Goal: Task Accomplishment & Management: Use online tool/utility

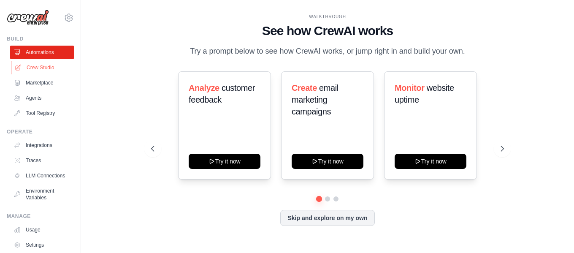
click at [41, 68] on link "Crew Studio" at bounding box center [43, 68] width 64 height 14
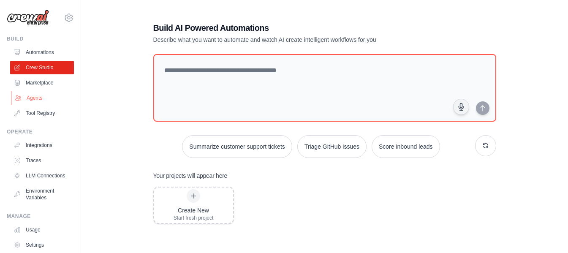
click at [36, 94] on link "Agents" at bounding box center [43, 98] width 64 height 14
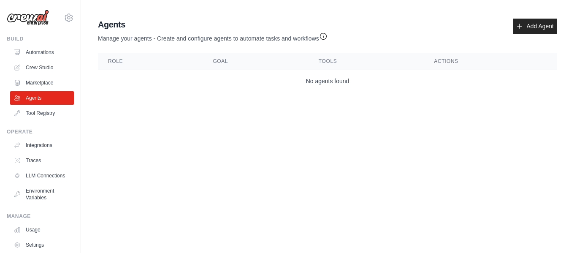
drag, startPoint x: 333, startPoint y: 85, endPoint x: 463, endPoint y: 57, distance: 132.6
click at [333, 84] on td "No agents found" at bounding box center [328, 81] width 460 height 22
click at [530, 32] on link "Add Agent" at bounding box center [535, 26] width 44 height 15
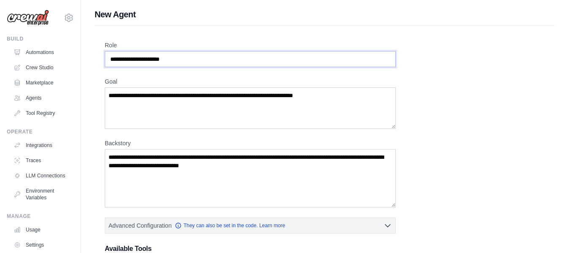
drag, startPoint x: 194, startPoint y: 59, endPoint x: 87, endPoint y: 52, distance: 107.9
click at [83, 49] on div "New Agent Role Goal Backstory Advanced Configuration They can also be set in th…" at bounding box center [324, 245] width 487 height 474
click at [144, 54] on input "Role" at bounding box center [250, 59] width 291 height 16
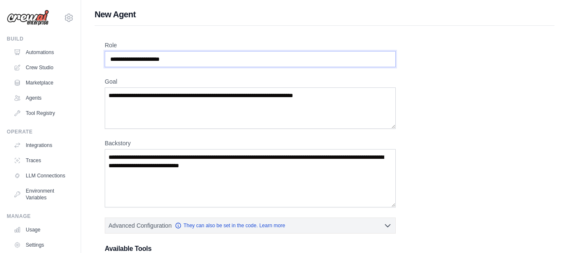
click at [144, 54] on input "Role" at bounding box center [250, 59] width 291 height 16
paste input "**********"
type input "**********"
click at [151, 105] on textarea "Goal" at bounding box center [250, 107] width 291 height 41
click at [33, 234] on link "Usage" at bounding box center [43, 230] width 64 height 14
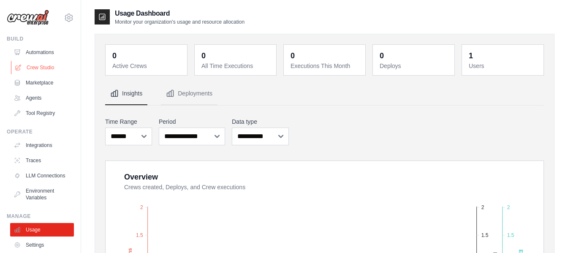
click at [40, 65] on link "Crew Studio" at bounding box center [43, 68] width 64 height 14
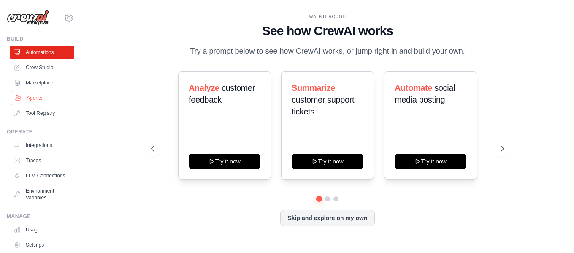
click at [29, 98] on link "Agents" at bounding box center [43, 98] width 64 height 14
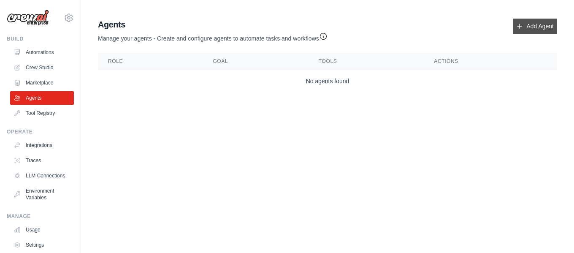
click at [522, 26] on icon at bounding box center [520, 26] width 5 height 5
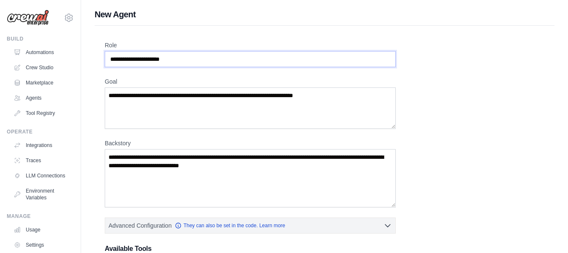
click at [174, 58] on input "Role" at bounding box center [250, 59] width 291 height 16
click at [176, 121] on textarea "Goal" at bounding box center [250, 107] width 291 height 41
click at [166, 210] on div "Role Goal Backstory Advanced Configuration They can also be set in the code. Le…" at bounding box center [325, 247] width 440 height 412
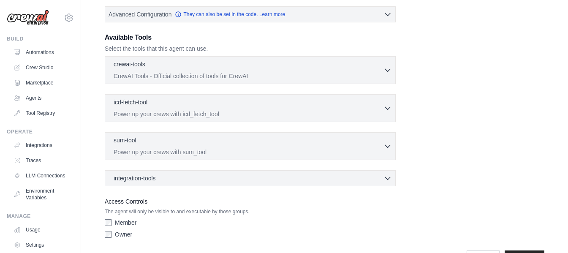
scroll to position [238, 0]
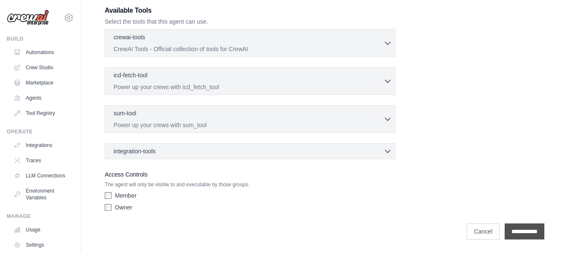
click at [528, 231] on input "**********" at bounding box center [525, 231] width 40 height 16
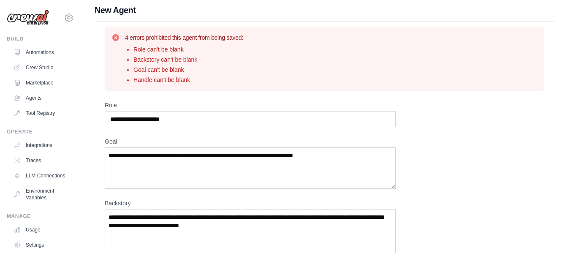
scroll to position [0, 0]
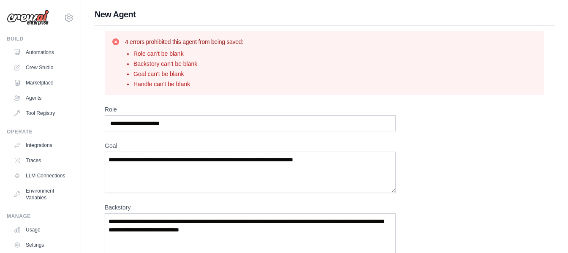
click at [232, 123] on input "Role" at bounding box center [250, 123] width 291 height 16
paste input "**********"
type input "**********"
click at [168, 176] on textarea "Goal" at bounding box center [250, 172] width 291 height 41
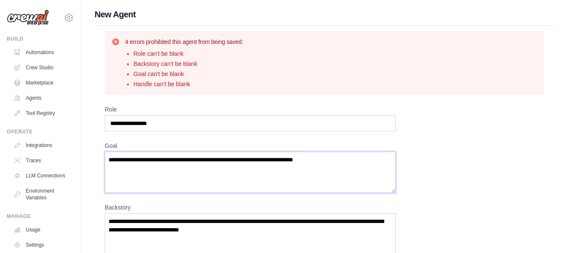
click at [150, 152] on textarea "Goal" at bounding box center [250, 172] width 291 height 41
click at [147, 162] on textarea "Goal" at bounding box center [250, 172] width 291 height 41
paste textarea "**********"
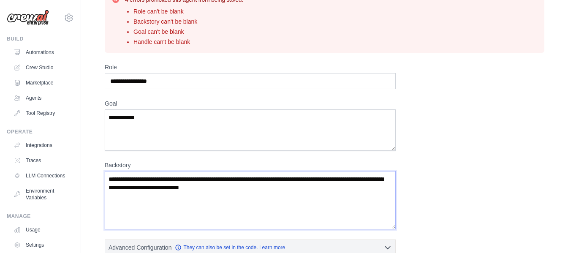
click at [158, 196] on textarea "Backstory" at bounding box center [250, 200] width 291 height 58
drag, startPoint x: 184, startPoint y: 123, endPoint x: 58, endPoint y: 119, distance: 125.9
click at [60, 118] on div "dibevi5002@cnguopin.com Settings Build Automations Crew Studio GitHub" at bounding box center [284, 235] width 568 height 555
paste textarea "********"
type textarea "**********"
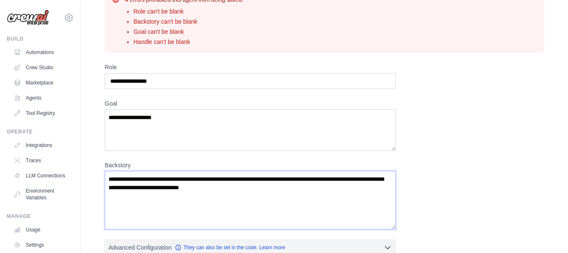
click at [189, 215] on textarea "Backstory" at bounding box center [250, 200] width 291 height 58
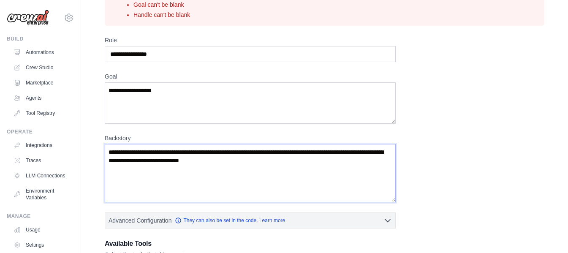
scroll to position [84, 0]
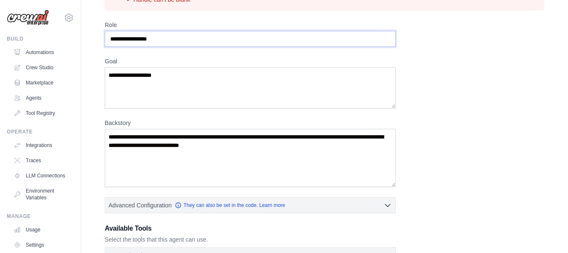
drag, startPoint x: 148, startPoint y: 40, endPoint x: 114, endPoint y: 41, distance: 33.8
click at [114, 41] on input "**********" at bounding box center [250, 39] width 291 height 16
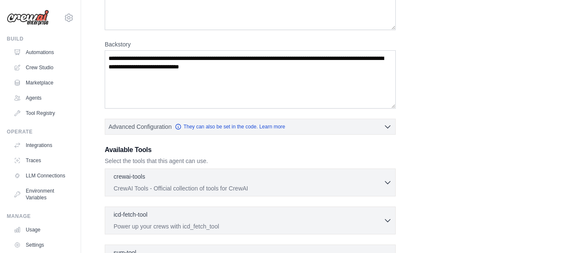
scroll to position [169, 0]
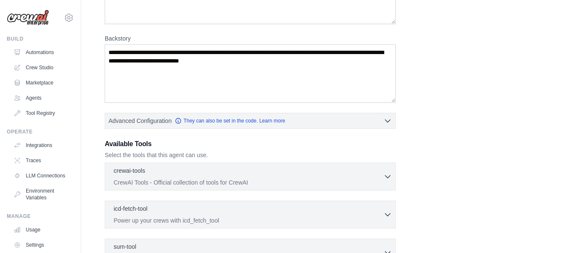
type input "*******"
click at [234, 79] on textarea "Backstory" at bounding box center [250, 73] width 291 height 58
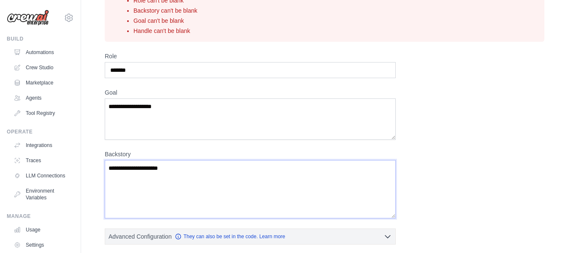
scroll to position [42, 0]
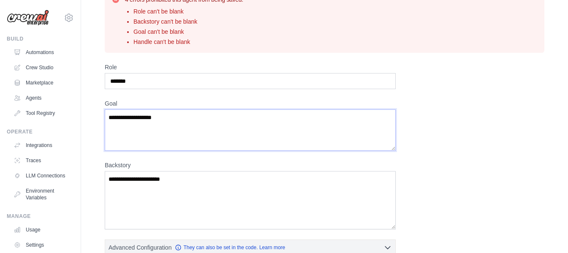
click at [162, 121] on textarea "**********" at bounding box center [250, 129] width 291 height 41
click at [150, 189] on textarea "**********" at bounding box center [250, 200] width 291 height 58
paste textarea "**********"
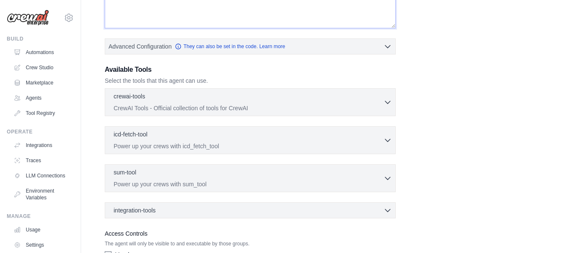
scroll to position [296, 0]
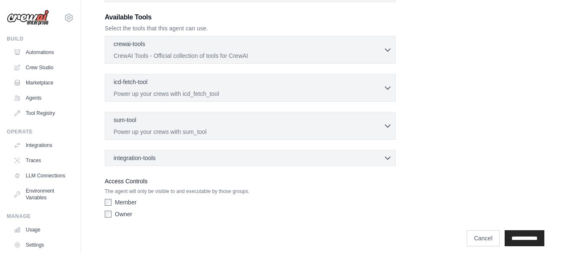
type textarea "**********"
click at [527, 235] on input "**********" at bounding box center [525, 238] width 40 height 16
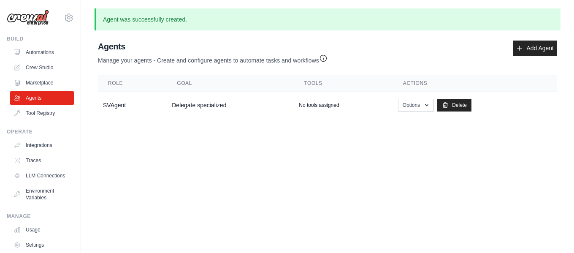
click at [252, 154] on body "dibevi5002@cnguopin.com Settings Build Automations Crew Studio" at bounding box center [287, 126] width 574 height 253
click at [186, 61] on p "Manage your agents - Create and configure agents to automate tasks and workflows" at bounding box center [213, 58] width 230 height 12
click at [135, 142] on body "dibevi5002@cnguopin.com Settings Build Automations Crew Studio" at bounding box center [287, 126] width 574 height 253
click at [423, 101] on button "Options" at bounding box center [416, 104] width 36 height 13
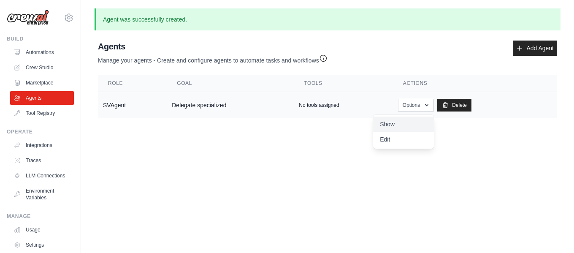
click at [409, 122] on link "Show" at bounding box center [403, 124] width 61 height 15
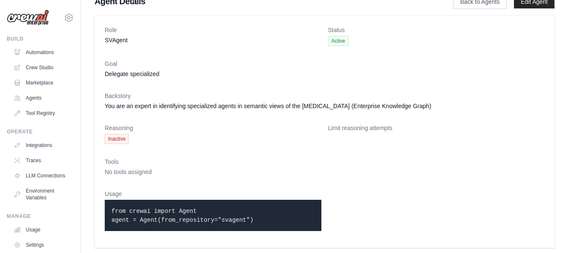
scroll to position [16, 0]
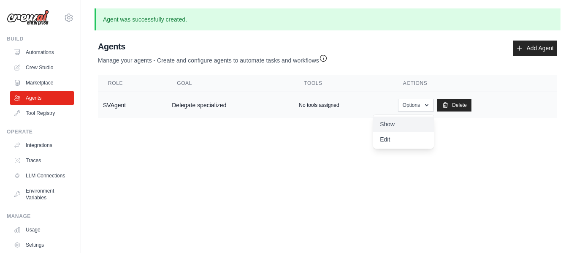
click at [402, 120] on link "Show" at bounding box center [403, 124] width 61 height 15
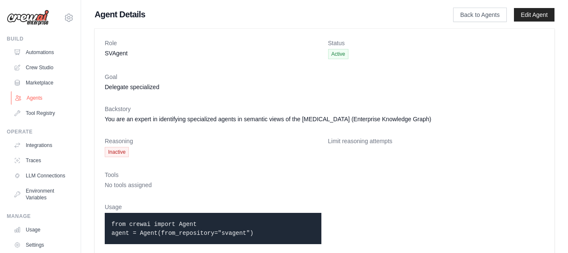
click at [38, 98] on link "Agents" at bounding box center [43, 98] width 64 height 14
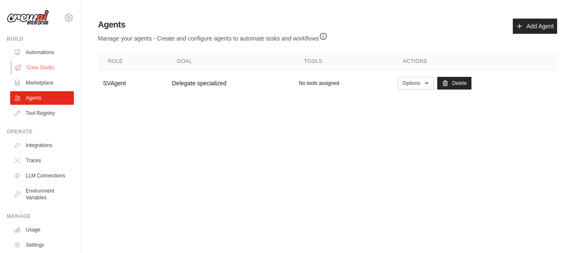
click at [53, 65] on link "Crew Studio" at bounding box center [43, 68] width 64 height 14
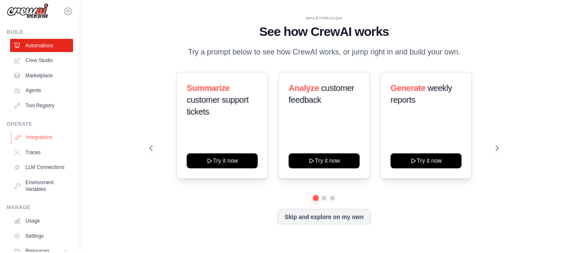
scroll to position [8, 0]
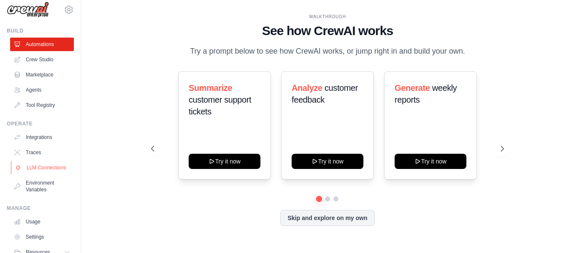
click at [43, 174] on link "LLM Connections" at bounding box center [43, 168] width 64 height 14
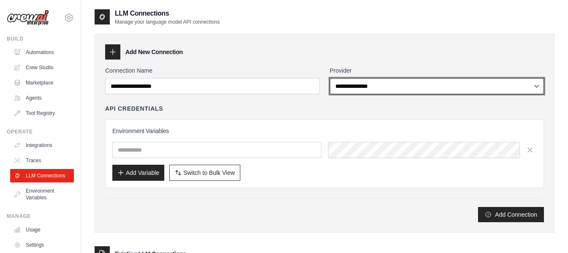
click at [364, 86] on select "**********" at bounding box center [437, 86] width 215 height 16
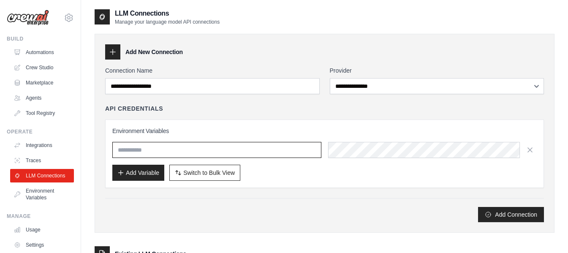
click at [204, 146] on input "text" at bounding box center [216, 150] width 209 height 16
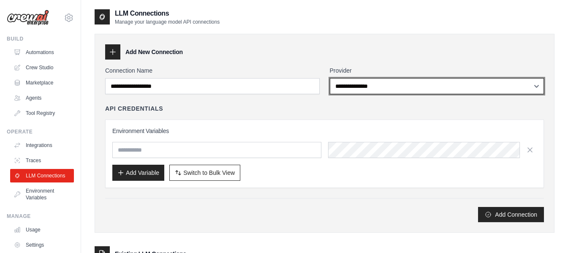
click at [365, 86] on select "**********" at bounding box center [437, 86] width 215 height 16
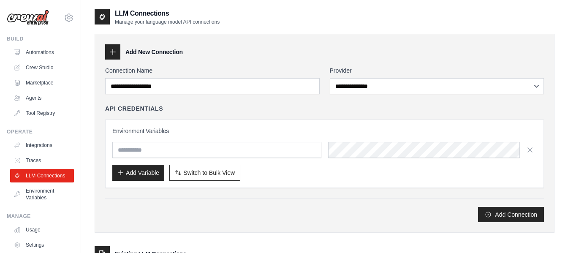
click at [218, 67] on label "Connection Name" at bounding box center [212, 70] width 215 height 8
click at [218, 78] on input "Connection Name" at bounding box center [212, 86] width 215 height 16
click at [43, 160] on link "Traces" at bounding box center [43, 161] width 64 height 14
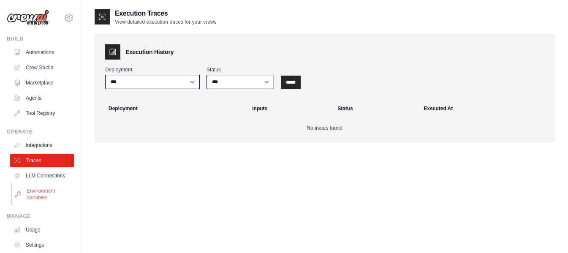
click at [42, 196] on link "Environment Variables" at bounding box center [43, 194] width 64 height 20
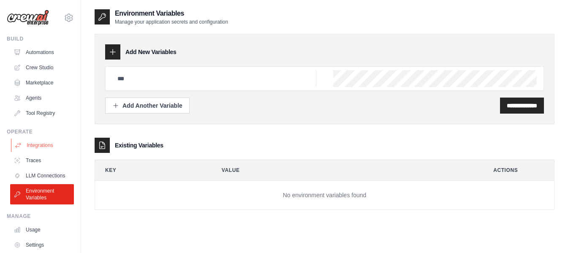
click at [48, 144] on link "Integrations" at bounding box center [43, 146] width 64 height 14
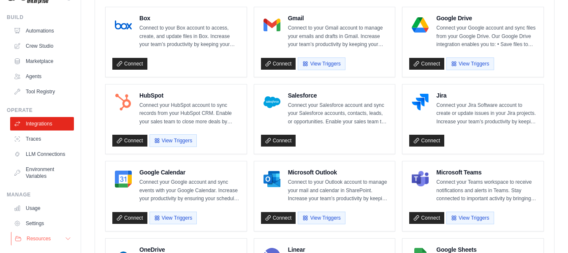
scroll to position [42, 0]
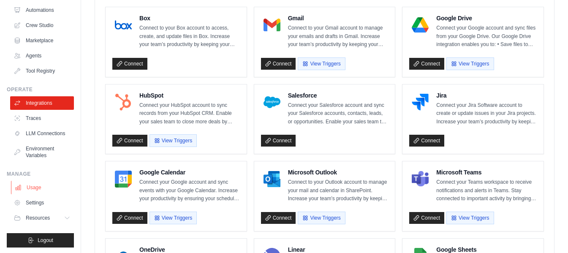
click at [49, 191] on link "Usage" at bounding box center [43, 188] width 64 height 14
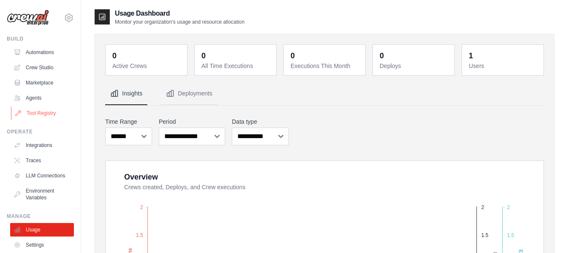
click at [44, 109] on link "Tool Registry" at bounding box center [43, 113] width 64 height 14
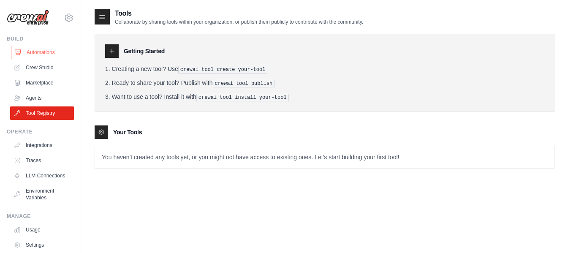
click at [54, 46] on link "Automations" at bounding box center [43, 53] width 64 height 14
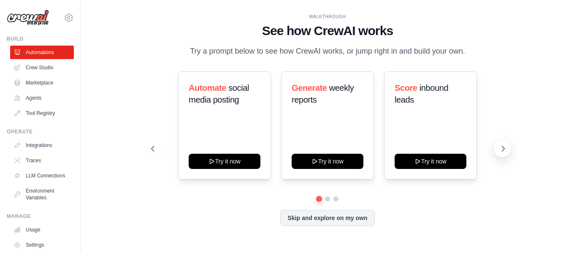
click at [507, 147] on icon at bounding box center [503, 148] width 8 height 8
click at [504, 150] on icon at bounding box center [503, 148] width 8 height 8
click at [306, 218] on button "Skip and explore on my own" at bounding box center [327, 217] width 94 height 16
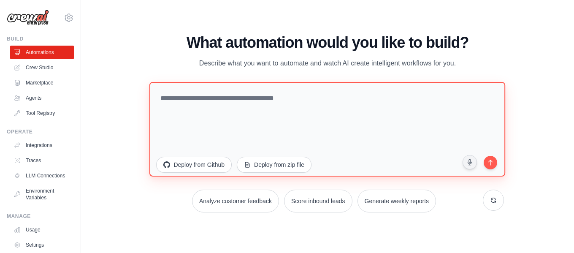
click at [213, 103] on textarea at bounding box center [328, 129] width 357 height 95
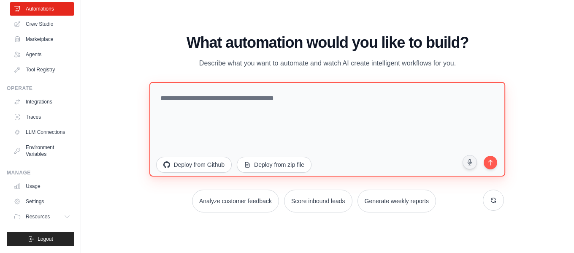
scroll to position [50, 0]
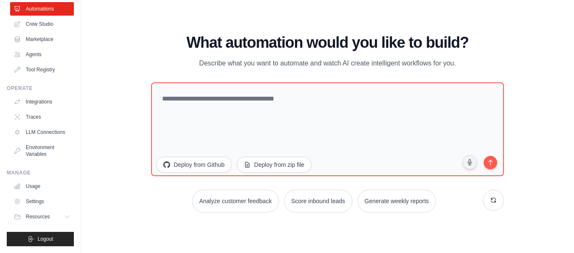
click at [54, 229] on ul "Build Automations Crew Studio Marketplace Agents" at bounding box center [40, 119] width 67 height 254
click at [66, 217] on icon at bounding box center [68, 217] width 4 height 2
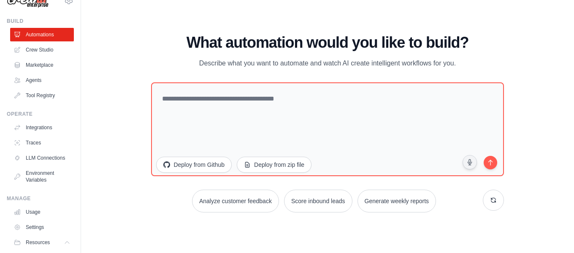
scroll to position [0, 0]
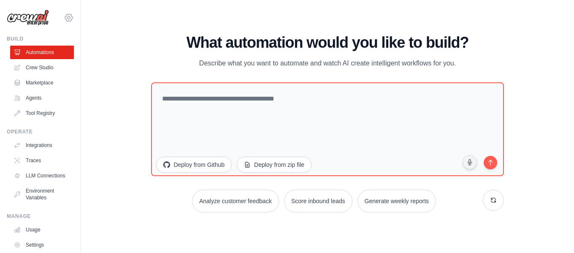
click at [65, 16] on icon at bounding box center [69, 17] width 8 height 7
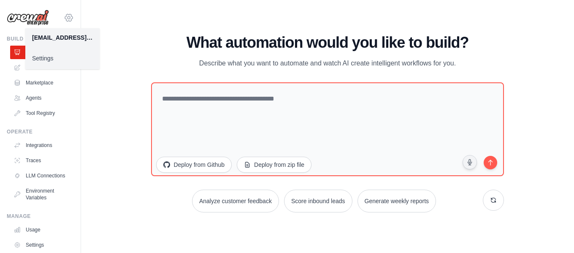
click at [65, 15] on icon at bounding box center [69, 17] width 8 height 7
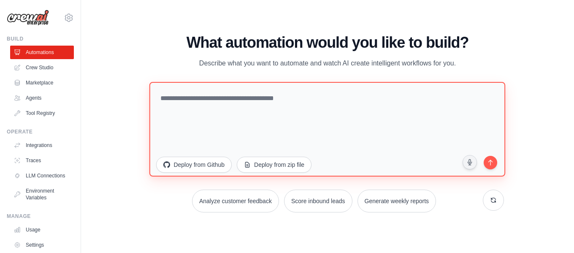
click at [212, 117] on textarea at bounding box center [328, 129] width 357 height 95
click at [272, 104] on textarea at bounding box center [328, 129] width 357 height 95
click at [275, 104] on textarea at bounding box center [328, 129] width 357 height 95
type textarea "**********"
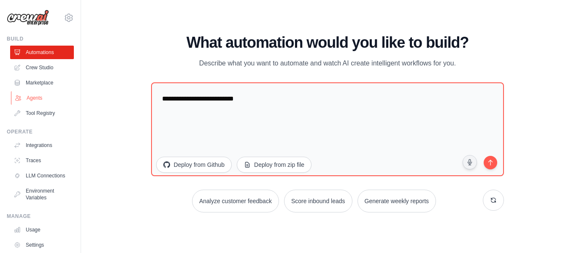
click at [31, 96] on link "Agents" at bounding box center [43, 98] width 64 height 14
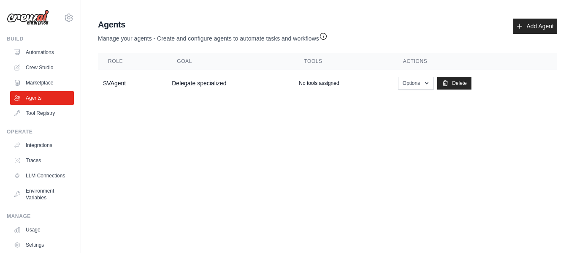
click at [184, 118] on main "Agent Usage Guide To use an agent in your CrewAI project, you can initialize it…" at bounding box center [327, 59] width 493 height 118
click at [322, 82] on p "No tools assigned" at bounding box center [319, 83] width 40 height 7
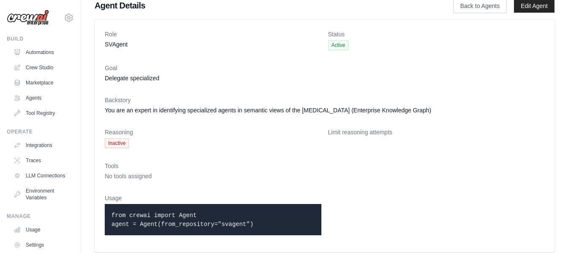
scroll to position [16, 0]
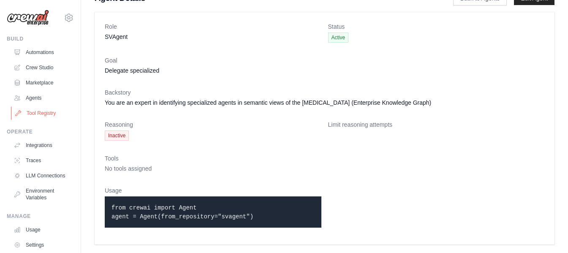
click at [50, 113] on link "Tool Registry" at bounding box center [43, 113] width 64 height 14
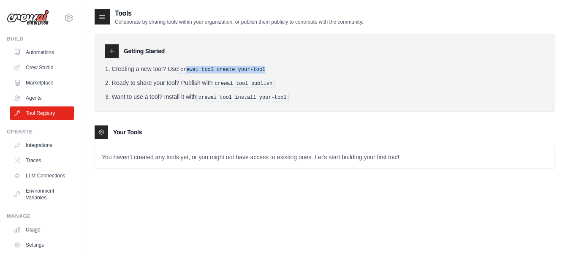
drag, startPoint x: 196, startPoint y: 68, endPoint x: 259, endPoint y: 65, distance: 63.4
click at [259, 66] on pre "crewai tool create your-tool" at bounding box center [223, 70] width 90 height 8
click at [146, 154] on p "You haven't created any tools yet, or you might not have access to existing one…" at bounding box center [324, 157] width 459 height 22
click at [202, 97] on pre "crewai tool install your-tool" at bounding box center [242, 98] width 93 height 8
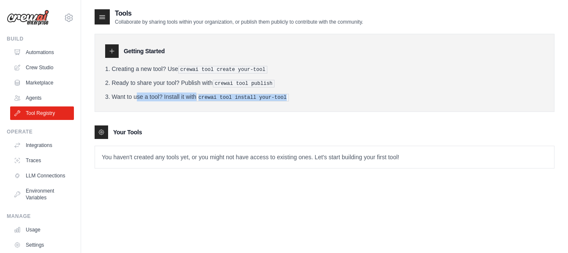
click at [202, 97] on pre "crewai tool install your-tool" at bounding box center [242, 98] width 93 height 8
click at [209, 104] on div "Getting Started Creating a new tool? Use crewai tool create your-tool Ready to …" at bounding box center [325, 73] width 460 height 78
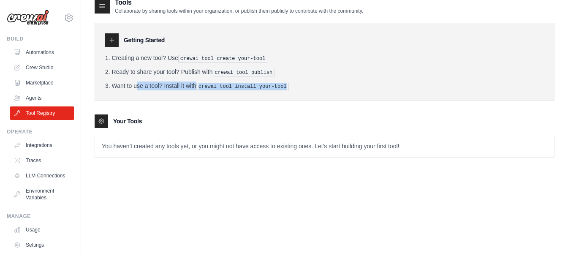
scroll to position [17, 0]
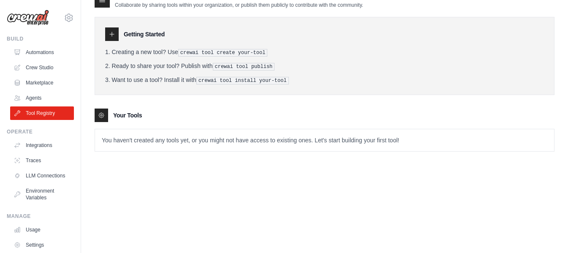
click at [229, 142] on p "You haven't created any tools yet, or you might not have access to existing one…" at bounding box center [324, 140] width 459 height 22
click at [109, 135] on p "You haven't created any tools yet, or you might not have access to existing one…" at bounding box center [324, 140] width 459 height 22
click at [111, 139] on p "You haven't created any tools yet, or you might not have access to existing one…" at bounding box center [324, 140] width 459 height 22
click at [135, 155] on div "Tools Collaborate by sharing tools within your organization, or publish them pu…" at bounding box center [325, 79] width 460 height 174
click at [143, 141] on p "You haven't created any tools yet, or you might not have access to existing one…" at bounding box center [324, 140] width 459 height 22
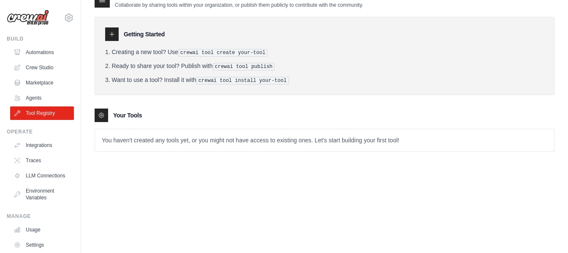
click at [91, 120] on div "Tools Collaborate by sharing tools within your organization, or publish them pu…" at bounding box center [324, 118] width 487 height 253
click at [104, 112] on icon at bounding box center [101, 115] width 7 height 7
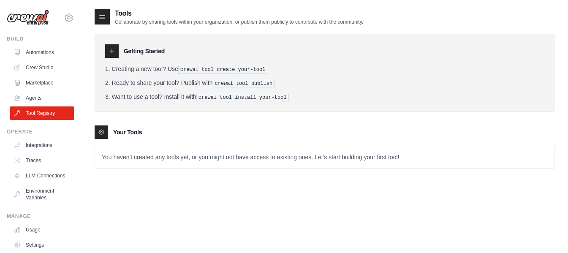
click at [113, 50] on icon at bounding box center [112, 51] width 7 height 7
click at [103, 18] on icon at bounding box center [102, 17] width 8 height 8
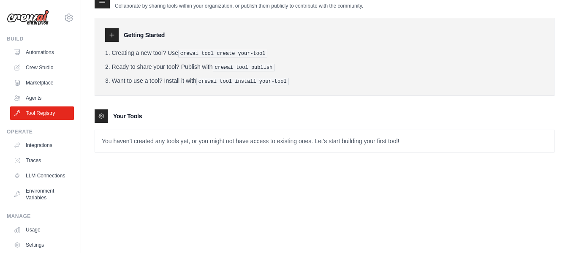
scroll to position [17, 0]
click at [251, 147] on p "You haven't created any tools yet, or you might not have access to existing one…" at bounding box center [324, 140] width 459 height 22
click at [248, 137] on p "You haven't created any tools yet, or you might not have access to existing one…" at bounding box center [324, 140] width 459 height 22
click at [178, 52] on li "Creating a new tool? Use crewai tool create your-tool" at bounding box center [324, 52] width 439 height 9
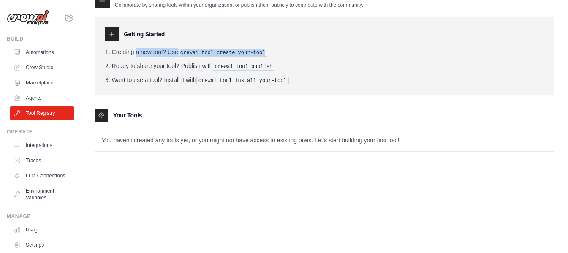
click at [178, 52] on li "Creating a new tool? Use crewai tool create your-tool" at bounding box center [324, 52] width 439 height 9
click at [52, 51] on link "Automations" at bounding box center [43, 53] width 64 height 14
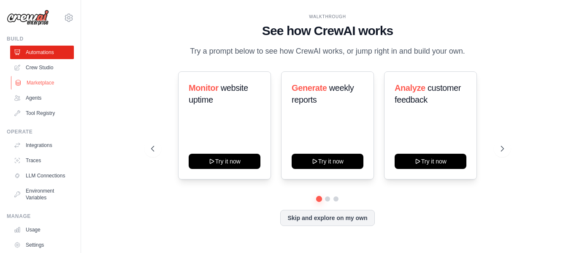
click at [40, 78] on link "Marketplace" at bounding box center [43, 83] width 64 height 14
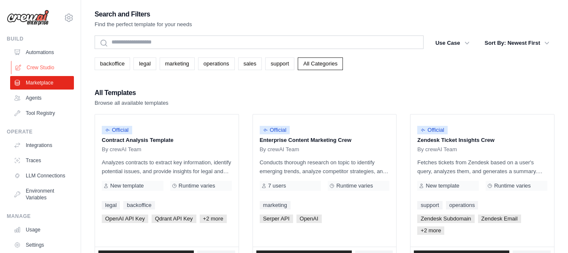
click at [47, 65] on link "Crew Studio" at bounding box center [43, 68] width 64 height 14
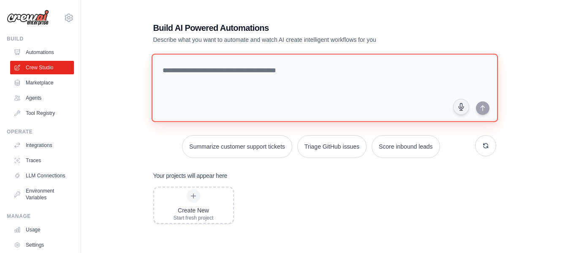
click at [227, 83] on textarea at bounding box center [324, 88] width 346 height 68
paste textarea "**********"
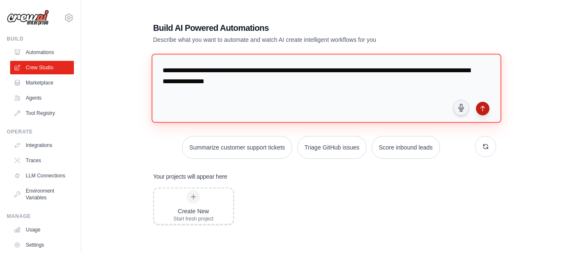
type textarea "**********"
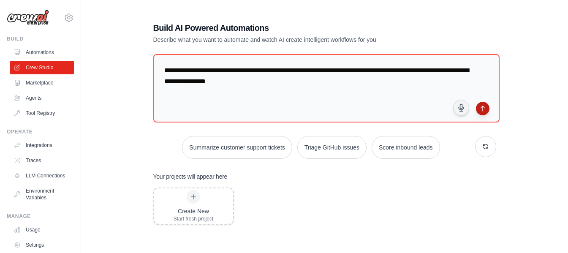
click at [482, 106] on icon "submit" at bounding box center [483, 108] width 4 height 5
click at [305, 202] on div "Create New Start fresh project" at bounding box center [324, 255] width 343 height 135
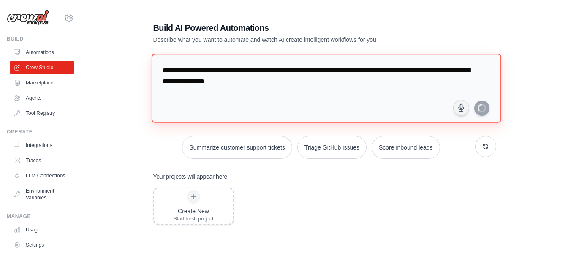
click at [376, 90] on textarea "**********" at bounding box center [326, 88] width 350 height 69
drag, startPoint x: 362, startPoint y: 88, endPoint x: 105, endPoint y: 64, distance: 258.0
click at [119, 66] on div "**********" at bounding box center [325, 172] width 460 height 328
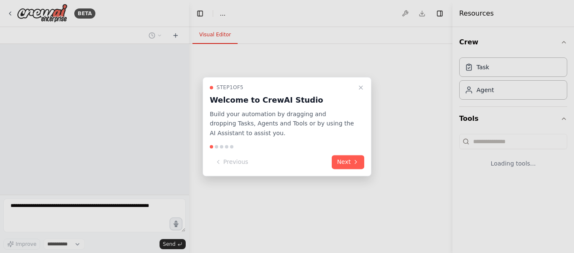
select select "****"
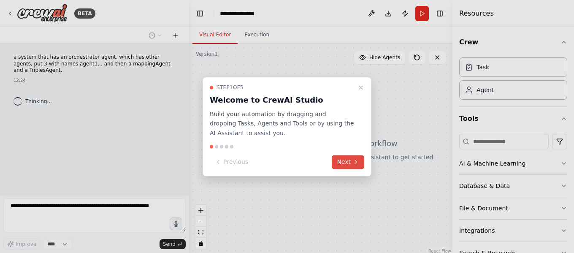
click at [351, 161] on button "Next" at bounding box center [348, 162] width 33 height 14
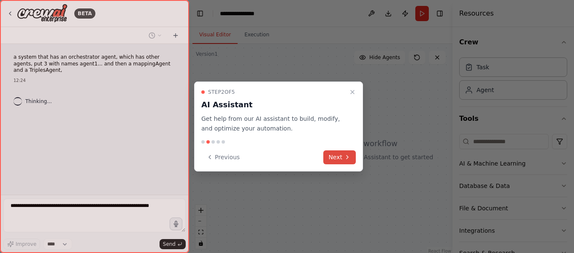
click at [351, 160] on button "Next" at bounding box center [340, 157] width 33 height 14
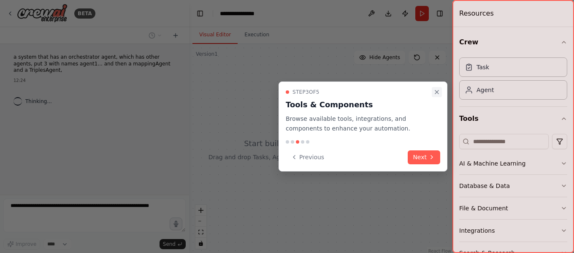
click at [439, 93] on icon "Close walkthrough" at bounding box center [437, 92] width 7 height 7
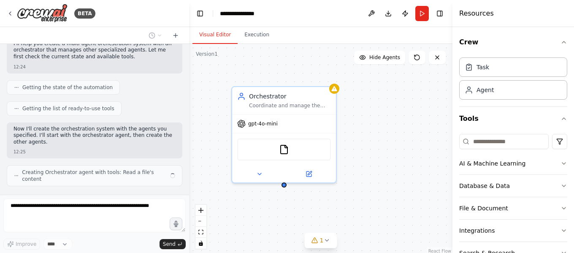
scroll to position [79, 0]
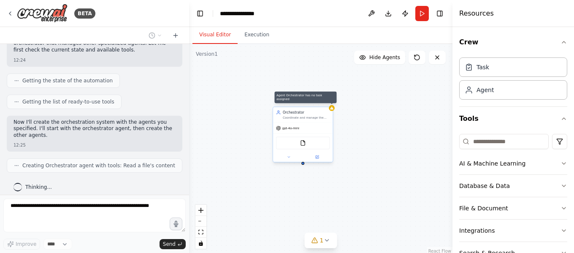
click at [331, 111] on div at bounding box center [332, 108] width 6 height 6
click at [252, 103] on div "Orchestrator Coordinate and manage the workflow between multiple specialized ag…" at bounding box center [321, 149] width 264 height 211
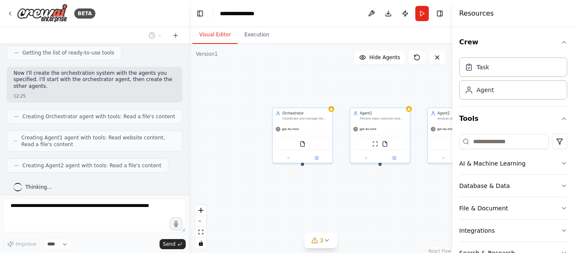
scroll to position [149, 0]
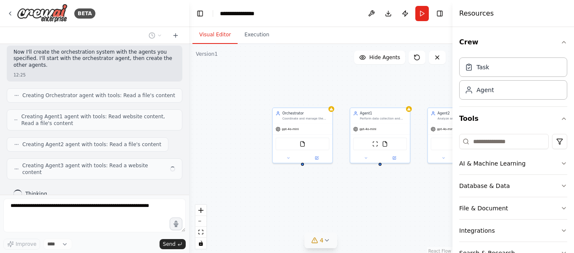
click at [327, 240] on icon at bounding box center [327, 240] width 7 height 7
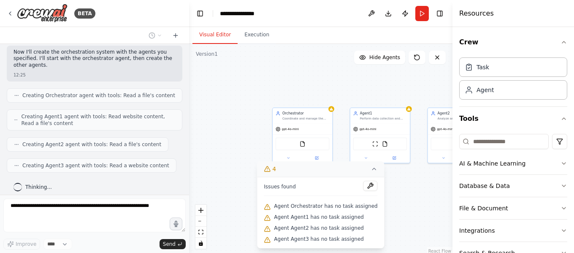
click at [371, 170] on icon at bounding box center [374, 169] width 7 height 7
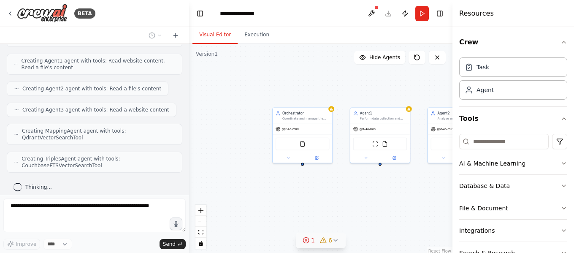
scroll to position [255, 0]
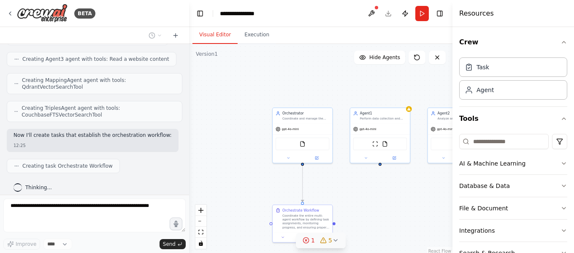
click at [368, 191] on div ".deletable-edge-delete-btn { width: 20px; height: 20px; border: 0px solid #ffff…" at bounding box center [321, 149] width 264 height 211
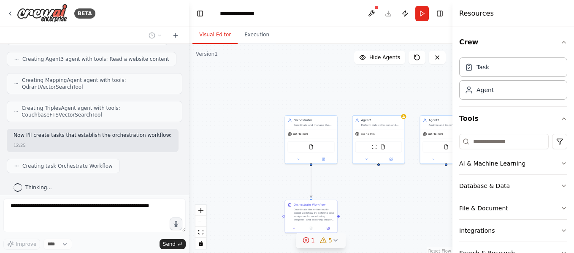
drag, startPoint x: 250, startPoint y: 201, endPoint x: 155, endPoint y: 148, distance: 108.9
click at [155, 148] on div "BETA a system that has an orchestrator agent, which has other agents, put 3 wit…" at bounding box center [287, 126] width 574 height 253
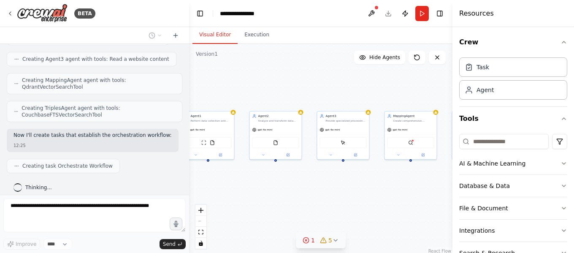
drag, startPoint x: 374, startPoint y: 173, endPoint x: 299, endPoint y: 222, distance: 90.1
click at [299, 222] on div ".deletable-edge-delete-btn { width: 20px; height: 20px; border: 0px solid #ffff…" at bounding box center [321, 149] width 264 height 211
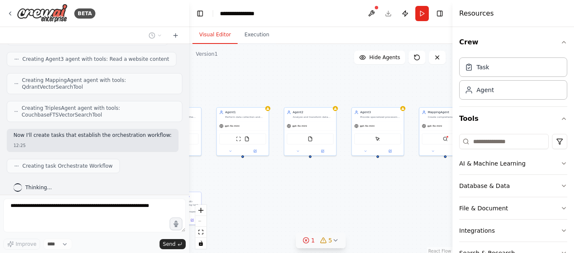
drag, startPoint x: 294, startPoint y: 215, endPoint x: 335, endPoint y: 209, distance: 41.8
click at [335, 209] on div ".deletable-edge-delete-btn { width: 20px; height: 20px; border: 0px solid #ffff…" at bounding box center [321, 149] width 264 height 211
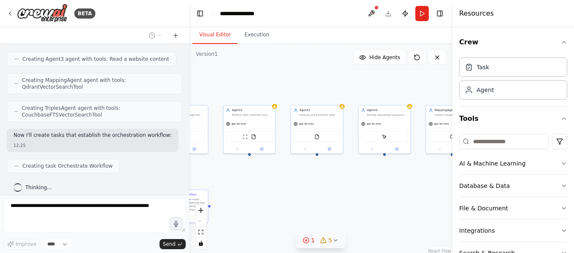
scroll to position [276, 0]
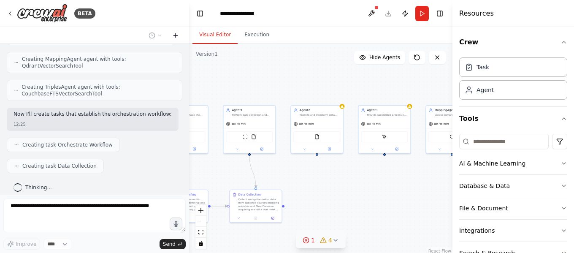
click at [179, 35] on icon at bounding box center [175, 35] width 7 height 7
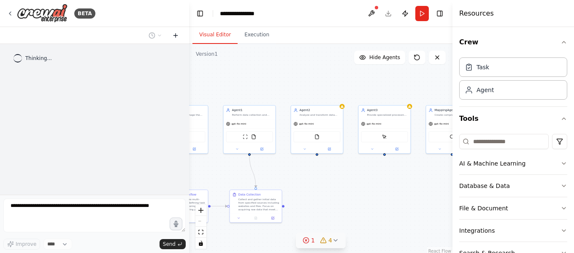
scroll to position [0, 0]
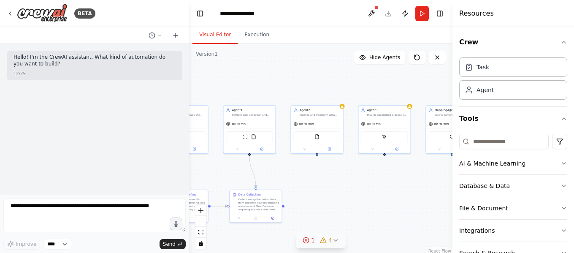
click at [108, 152] on div "Hello! I'm the CrewAI assistant. What kind of automation do you want to build? …" at bounding box center [94, 119] width 189 height 151
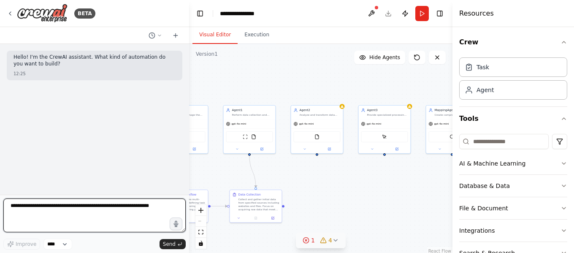
click at [88, 205] on textarea at bounding box center [94, 216] width 182 height 34
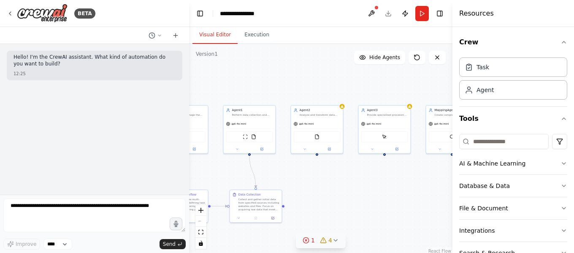
click at [382, 198] on div ".deletable-edge-delete-btn { width: 20px; height: 20px; border: 0px solid #ffff…" at bounding box center [321, 149] width 264 height 211
click at [442, 127] on div "gpt-4o-mini" at bounding box center [452, 122] width 52 height 9
click at [376, 122] on span "gpt-4o-mini" at bounding box center [374, 122] width 15 height 3
click at [405, 180] on div ".deletable-edge-delete-btn { width: 20px; height: 20px; border: 0px solid #ffff…" at bounding box center [321, 149] width 264 height 211
click at [401, 114] on div "Provide specialized processing and enrichment of data. Focus on advanced analys…" at bounding box center [387, 113] width 41 height 3
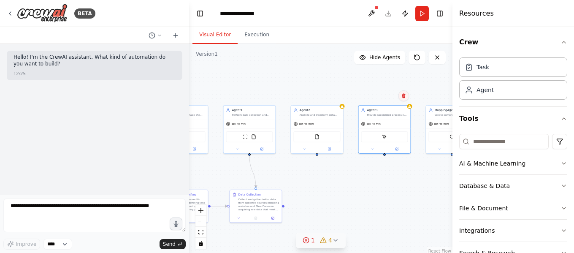
click at [404, 96] on icon at bounding box center [403, 95] width 3 height 5
click at [387, 94] on button "Confirm" at bounding box center [380, 96] width 30 height 10
click at [438, 58] on icon at bounding box center [437, 57] width 7 height 7
click at [290, 135] on div ".deletable-edge-delete-btn { width: 20px; height: 20px; border: 0px solid #ffff…" at bounding box center [321, 149] width 264 height 211
click at [343, 108] on div at bounding box center [341, 105] width 5 height 5
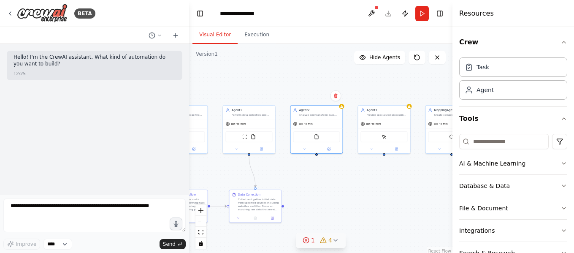
click at [338, 102] on div "Confirm" at bounding box center [336, 96] width 14 height 14
click at [335, 98] on icon at bounding box center [335, 95] width 3 height 5
click at [313, 95] on button "Confirm" at bounding box center [312, 96] width 30 height 10
click at [250, 121] on div "gpt-4o-mini" at bounding box center [249, 122] width 52 height 9
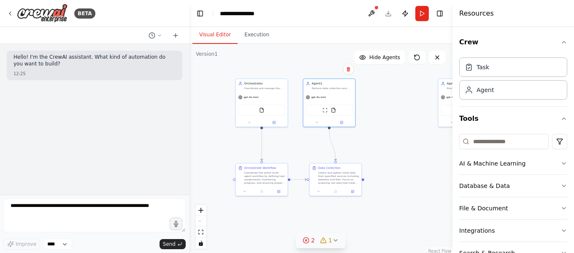
drag, startPoint x: 314, startPoint y: 184, endPoint x: 394, endPoint y: 157, distance: 84.2
click at [394, 157] on div ".deletable-edge-delete-btn { width: 20px; height: 20px; border: 0px solid #ffff…" at bounding box center [321, 149] width 264 height 211
click at [242, 180] on div "Orchestrate Workflow Coordinate the entire multi-agent workflow by defining tas…" at bounding box center [261, 174] width 47 height 19
click at [285, 155] on button at bounding box center [280, 154] width 11 height 11
click at [264, 154] on button "Confirm" at bounding box center [257, 155] width 30 height 10
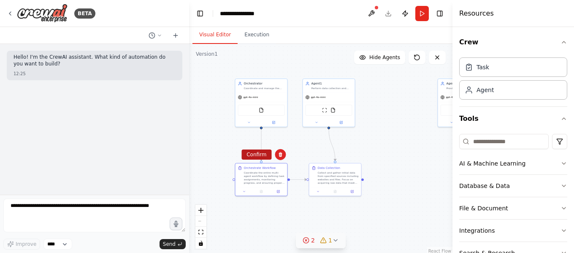
click at [261, 153] on button "Confirm" at bounding box center [257, 155] width 30 height 10
click at [337, 171] on div "Collect and gather initial data from specified sources including websites and f…" at bounding box center [338, 177] width 41 height 14
click at [357, 155] on icon at bounding box center [354, 154] width 5 height 5
click at [352, 152] on icon at bounding box center [354, 153] width 5 height 5
click at [352, 155] on icon at bounding box center [354, 153] width 5 height 5
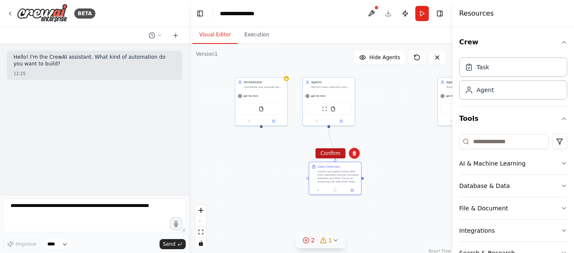
click at [327, 156] on button "Confirm" at bounding box center [331, 153] width 30 height 10
click at [330, 105] on div "ScrapeWebsiteTool FileReadTool" at bounding box center [328, 108] width 47 height 11
click at [348, 68] on icon at bounding box center [347, 67] width 3 height 5
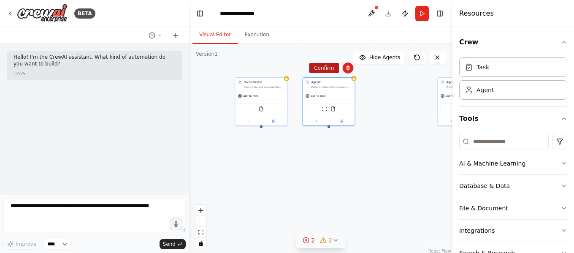
click at [318, 64] on button "Confirm" at bounding box center [324, 68] width 30 height 10
click at [250, 101] on div "FileReadTool" at bounding box center [261, 108] width 52 height 16
click at [284, 68] on button at bounding box center [280, 68] width 11 height 11
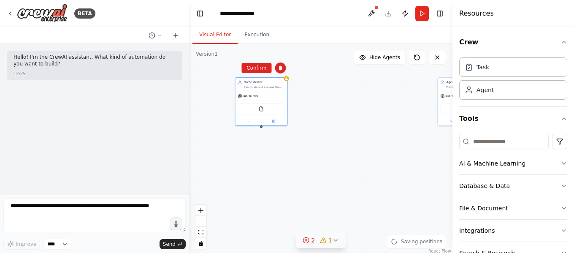
click at [258, 73] on div "Orchestrator Coordinate and manage the workflow between multiple specialized ag…" at bounding box center [321, 149] width 264 height 211
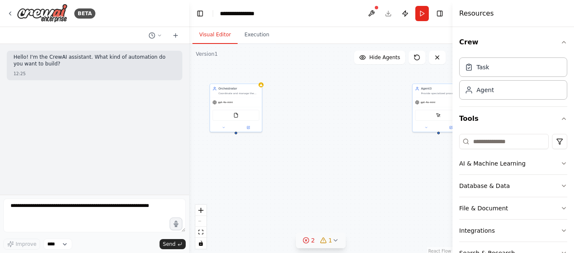
drag, startPoint x: 375, startPoint y: 134, endPoint x: 306, endPoint y: 168, distance: 76.5
click at [307, 168] on div "Orchestrator Coordinate and manage the workflow between multiple specialized ag…" at bounding box center [321, 149] width 264 height 211
click at [377, 140] on div "ScrapeElementFromWebsiteTool" at bounding box center [383, 145] width 47 height 11
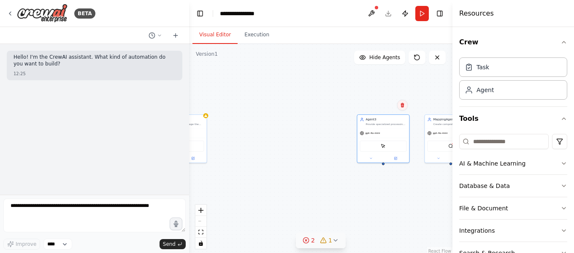
click at [403, 106] on icon at bounding box center [402, 105] width 3 height 5
click at [382, 104] on button "Confirm" at bounding box center [379, 105] width 30 height 10
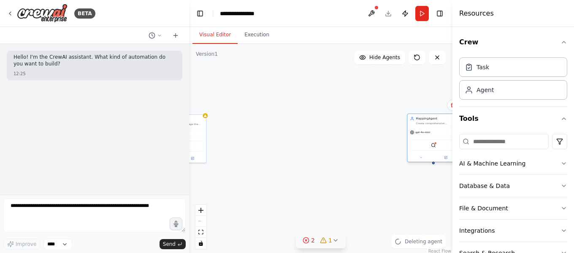
drag, startPoint x: 407, startPoint y: 138, endPoint x: 283, endPoint y: 159, distance: 126.4
click at [408, 137] on div "gpt-4o-mini" at bounding box center [434, 132] width 52 height 9
click at [319, 131] on icon at bounding box center [317, 130] width 5 height 5
click at [315, 130] on button at bounding box center [317, 130] width 11 height 11
click at [318, 131] on icon at bounding box center [318, 129] width 5 height 5
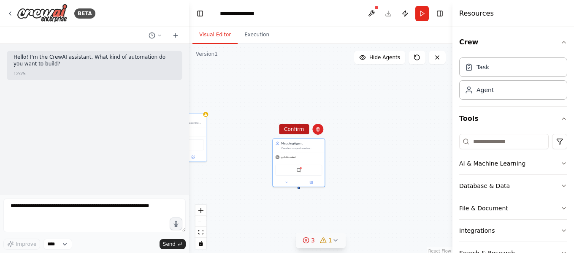
click at [298, 128] on button "Confirm" at bounding box center [294, 129] width 30 height 10
click at [203, 123] on div "Coordinate and manage the workflow between multiple specialized agents (agent1,…" at bounding box center [183, 121] width 41 height 3
drag, startPoint x: 201, startPoint y: 134, endPoint x: 259, endPoint y: 127, distance: 57.5
click at [207, 127] on div "gpt-4o-mini" at bounding box center [181, 130] width 52 height 9
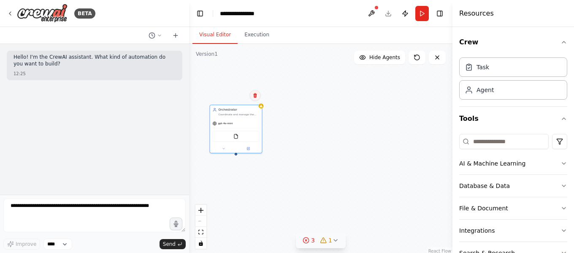
click at [258, 93] on icon at bounding box center [255, 95] width 5 height 5
click at [230, 97] on button "Confirm" at bounding box center [231, 95] width 30 height 10
click at [372, 8] on button at bounding box center [372, 13] width 14 height 15
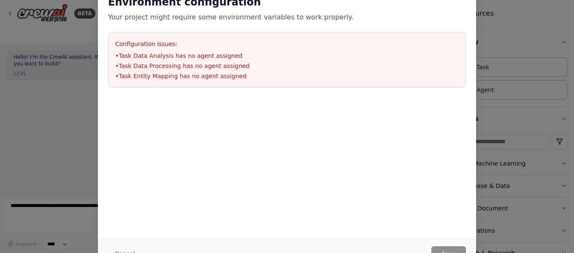
drag, startPoint x: 346, startPoint y: 118, endPoint x: 355, endPoint y: 114, distance: 9.8
click at [355, 114] on div at bounding box center [287, 140] width 378 height 84
click at [508, 29] on div "Environment configuration Your project might require some environment variables…" at bounding box center [287, 126] width 574 height 253
drag, startPoint x: 495, startPoint y: 15, endPoint x: 441, endPoint y: 0, distance: 55.2
click at [495, 15] on div "Environment configuration Your project might require some environment variables…" at bounding box center [287, 126] width 574 height 253
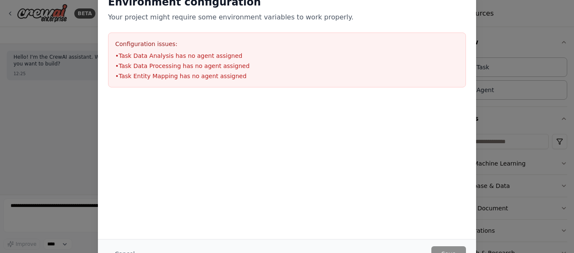
click at [524, 86] on div "Environment configuration Your project might require some environment variables…" at bounding box center [287, 126] width 574 height 253
click at [58, 136] on div "Environment configuration Your project might require some environment variables…" at bounding box center [287, 126] width 574 height 253
click at [480, 71] on div "Environment configuration Your project might require some environment variables…" at bounding box center [287, 126] width 574 height 253
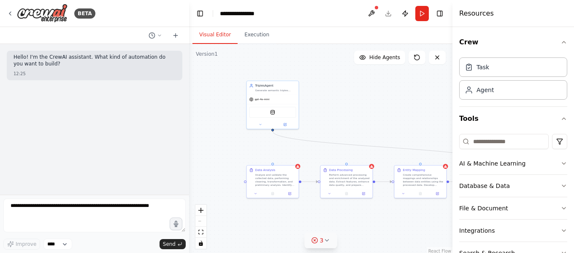
drag, startPoint x: 362, startPoint y: 133, endPoint x: 373, endPoint y: 130, distance: 10.9
click at [373, 130] on div ".deletable-edge-delete-btn { width: 20px; height: 20px; border: 0px solid #ffff…" at bounding box center [321, 149] width 264 height 211
click at [321, 244] on span "3" at bounding box center [322, 240] width 4 height 8
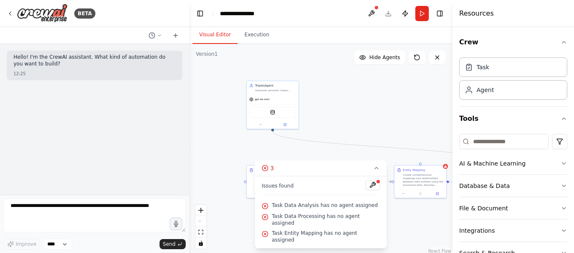
click at [235, 203] on div ".deletable-edge-delete-btn { width: 20px; height: 20px; border: 0px solid #ffff…" at bounding box center [321, 149] width 264 height 211
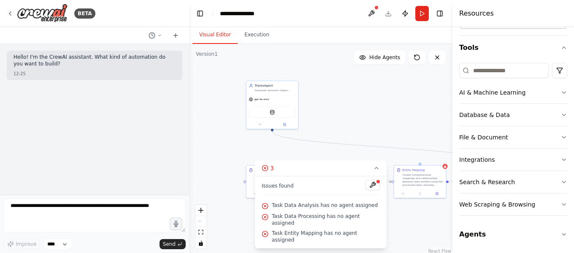
click at [6, 11] on div "BETA" at bounding box center [94, 13] width 189 height 27
click at [7, 14] on icon at bounding box center [10, 13] width 7 height 7
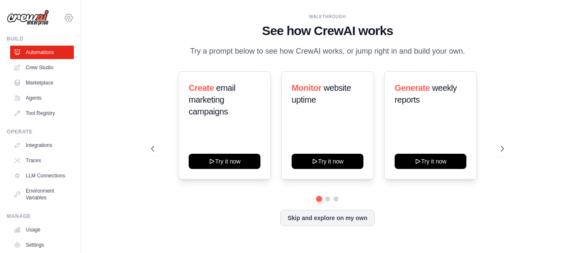
click at [68, 16] on icon at bounding box center [69, 17] width 3 height 3
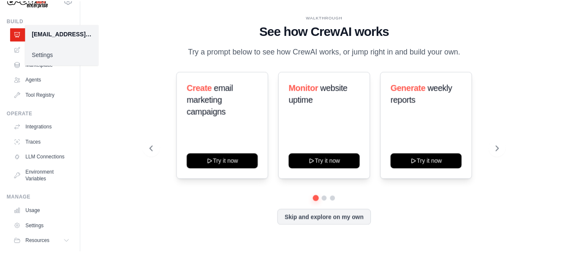
scroll to position [50, 0]
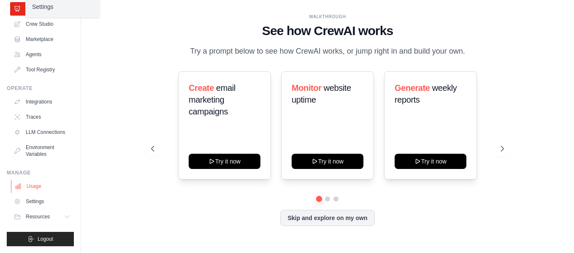
click at [41, 187] on link "Usage" at bounding box center [43, 187] width 64 height 14
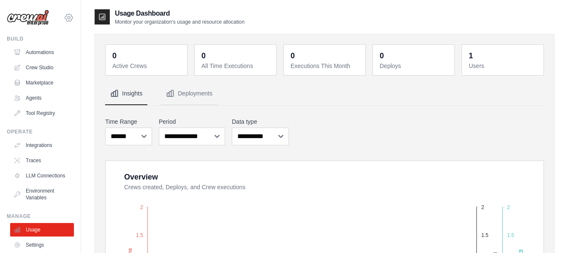
click at [64, 17] on icon at bounding box center [69, 18] width 10 height 10
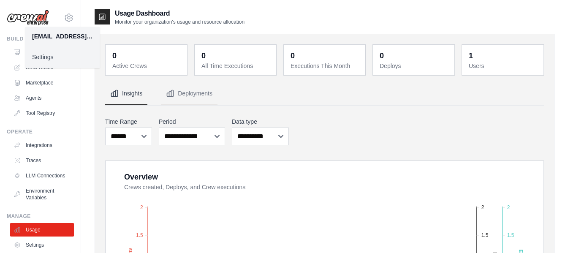
click at [47, 63] on link "Settings" at bounding box center [62, 56] width 74 height 15
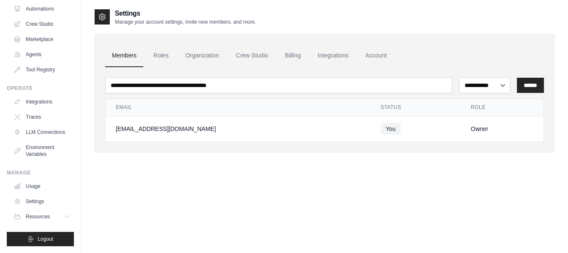
scroll to position [17, 0]
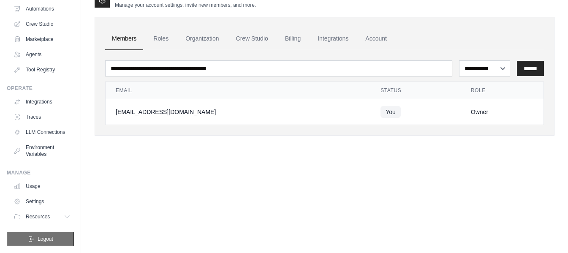
click at [44, 239] on span "Logout" at bounding box center [46, 239] width 16 height 7
